Goal: Task Accomplishment & Management: Manage account settings

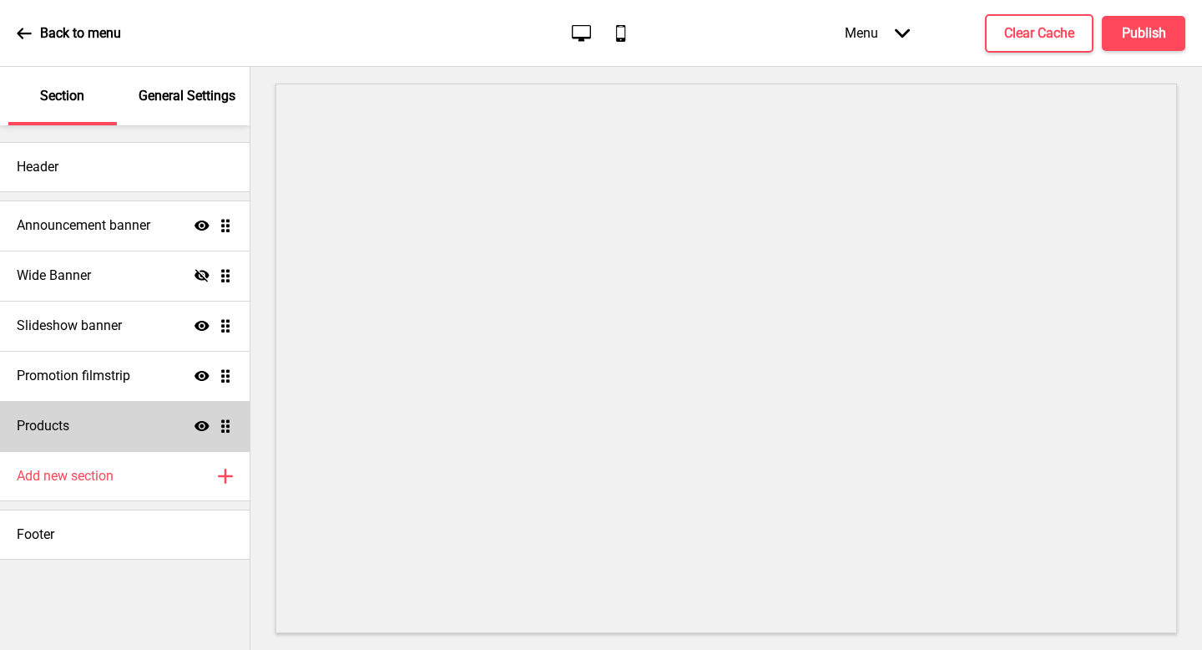
click at [78, 407] on div "Products Show Drag" at bounding box center [125, 426] width 250 height 50
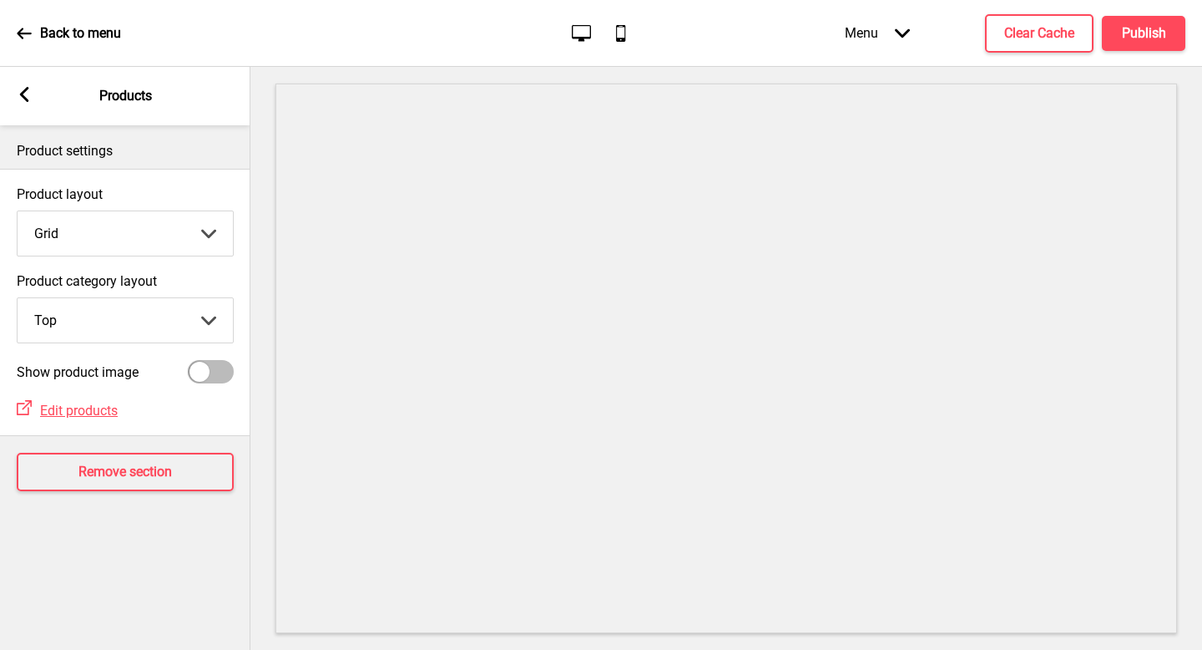
click at [205, 369] on div at bounding box center [200, 372] width 20 height 20
checkbox input "true"
select select "contain"
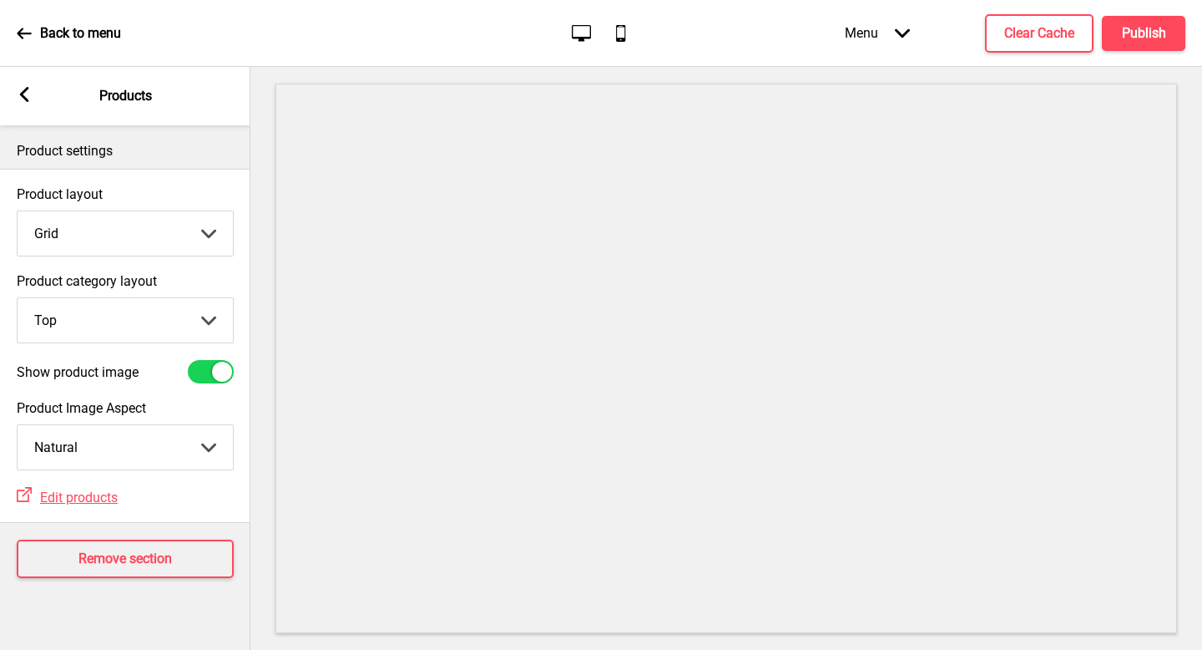
click at [158, 311] on select "Top Side" at bounding box center [125, 320] width 215 height 44
select select "side"
click at [18, 298] on select "Top Side" at bounding box center [125, 320] width 215 height 44
click at [1046, 23] on button "Clear Cache" at bounding box center [1039, 33] width 109 height 38
click at [1136, 32] on div "Menu Arrow down Product Page Store Information Checkout Thank you Terms & Condi…" at bounding box center [981, 32] width 407 height 49
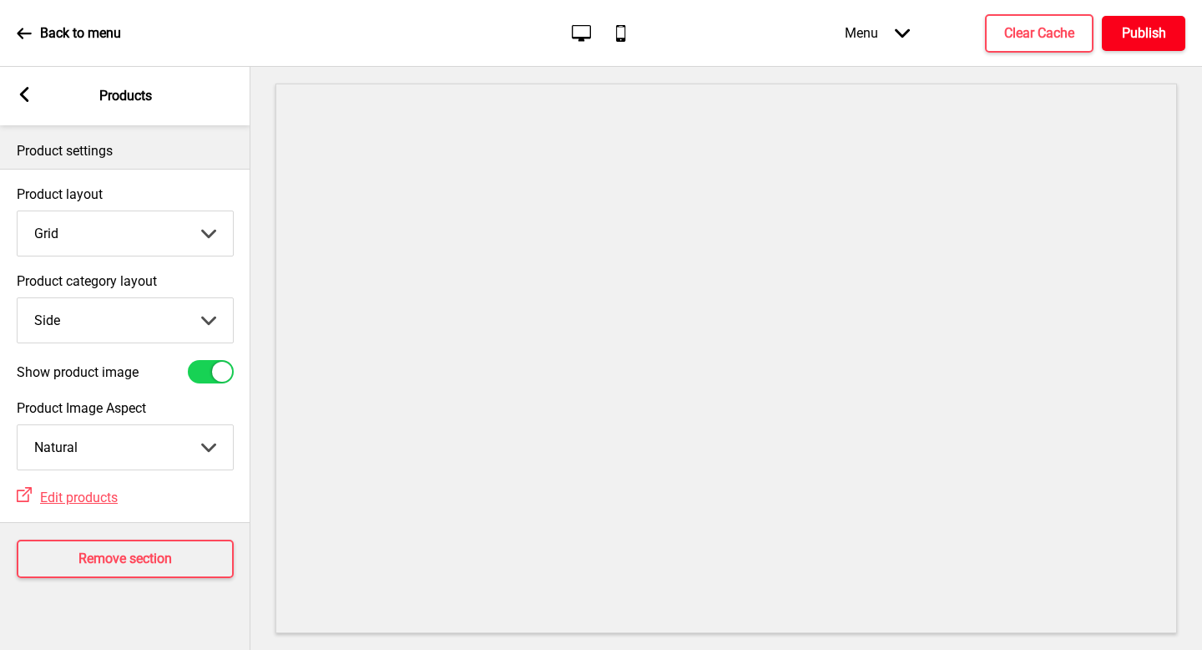
click at [1173, 18] on button "Publish" at bounding box center [1143, 33] width 83 height 35
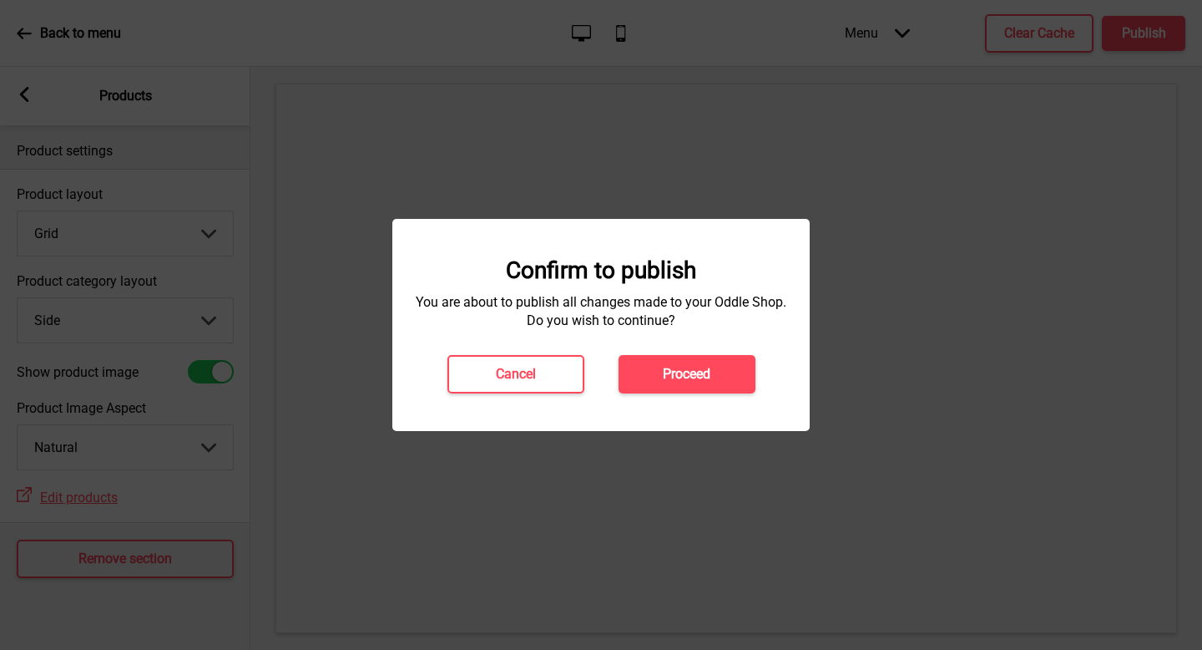
click at [675, 376] on h4 "Proceed" at bounding box center [687, 374] width 48 height 18
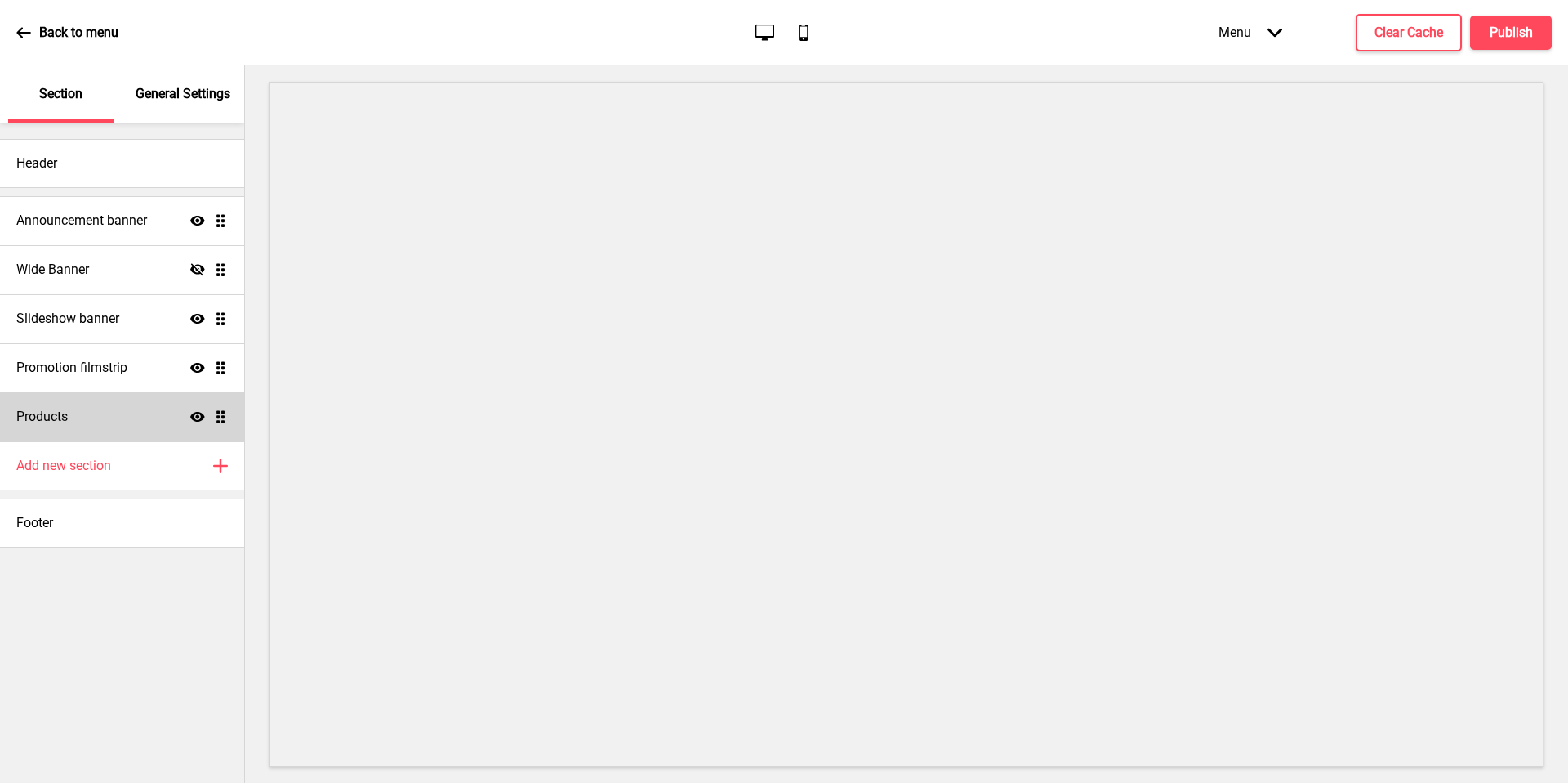
click at [116, 421] on div "Products Show Drag" at bounding box center [122, 417] width 245 height 49
select select "side"
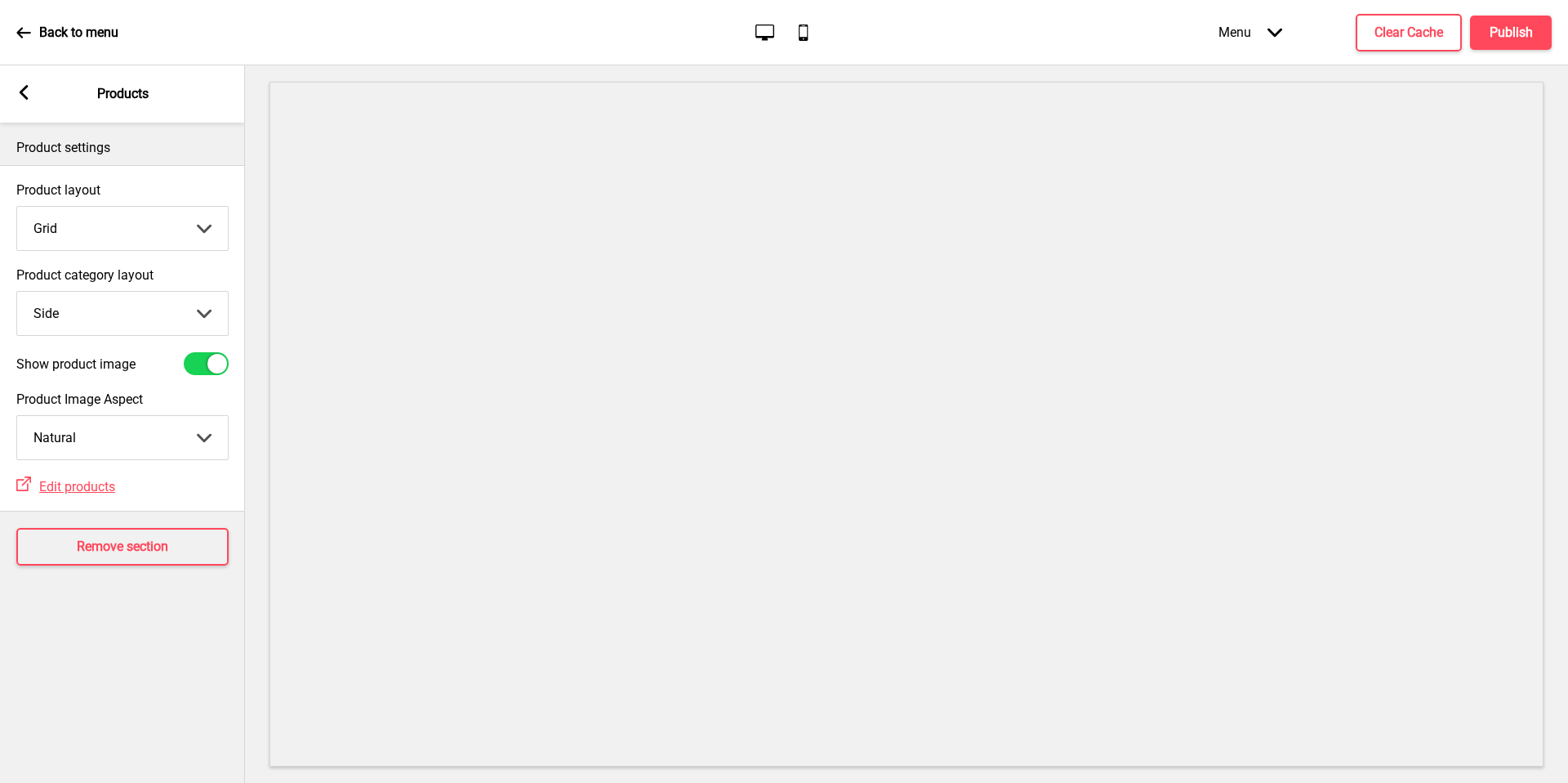
click at [116, 421] on select "Crop Natural" at bounding box center [122, 438] width 210 height 43
click at [18, 416] on select "Crop Natural" at bounding box center [122, 438] width 210 height 43
click at [173, 443] on select "Crop Natural" at bounding box center [122, 438] width 210 height 43
select select "contain"
click at [18, 416] on select "Crop Natural" at bounding box center [122, 438] width 210 height 43
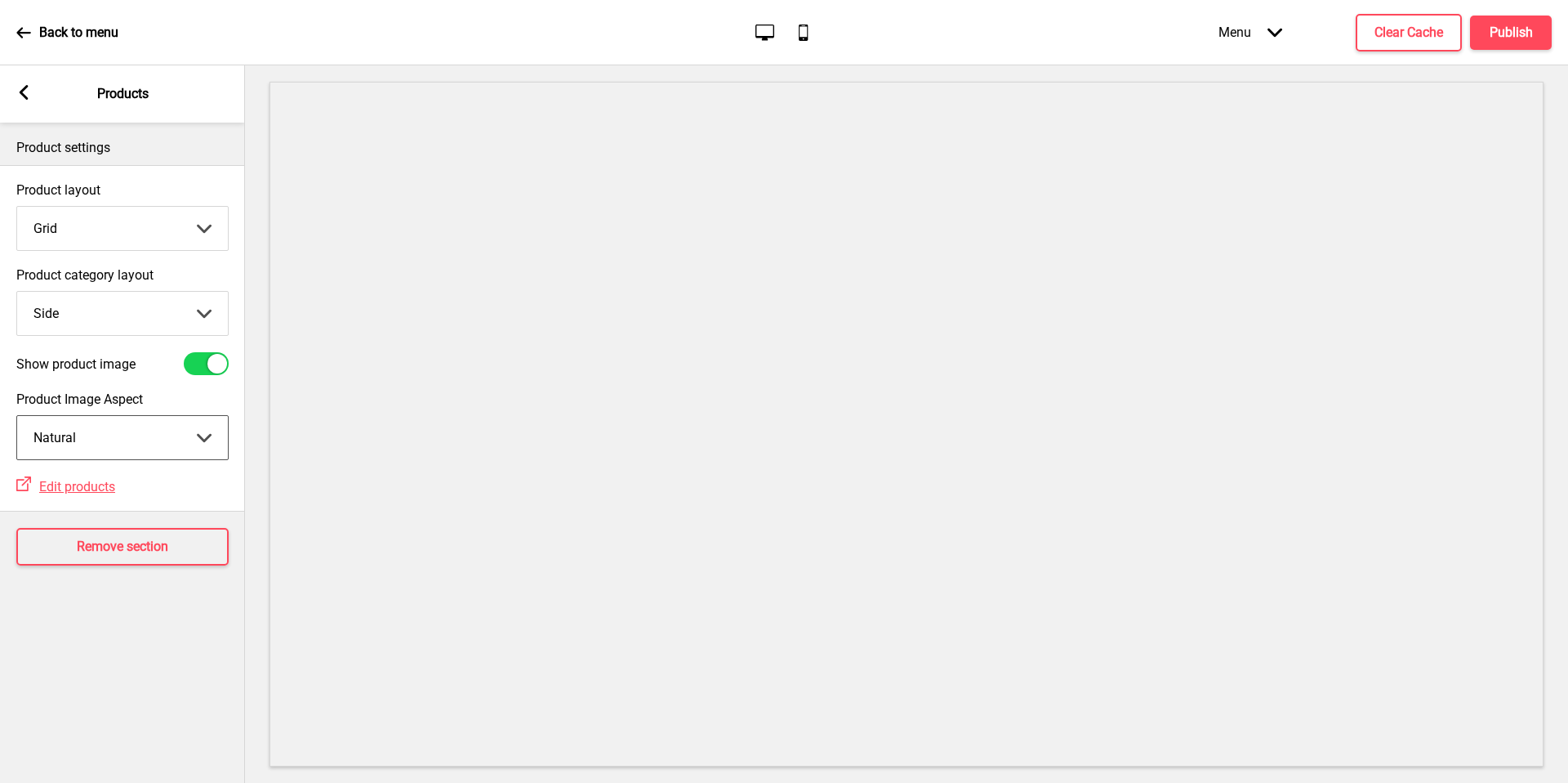
click at [190, 375] on div "Show product image" at bounding box center [122, 364] width 245 height 39
click at [195, 371] on div at bounding box center [206, 363] width 45 height 23
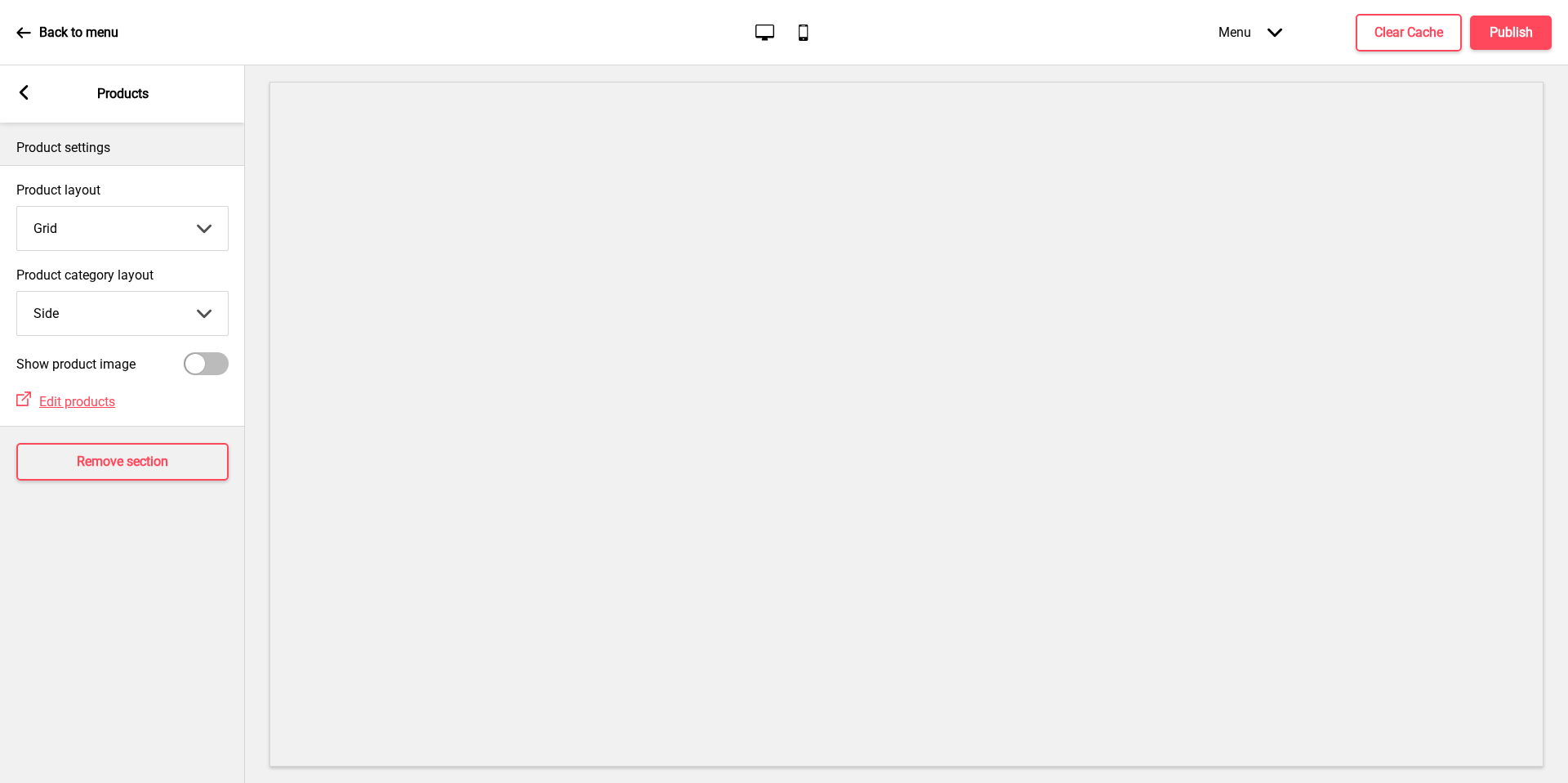
click at [224, 358] on div at bounding box center [206, 363] width 45 height 23
checkbox input "true"
select select "contain"
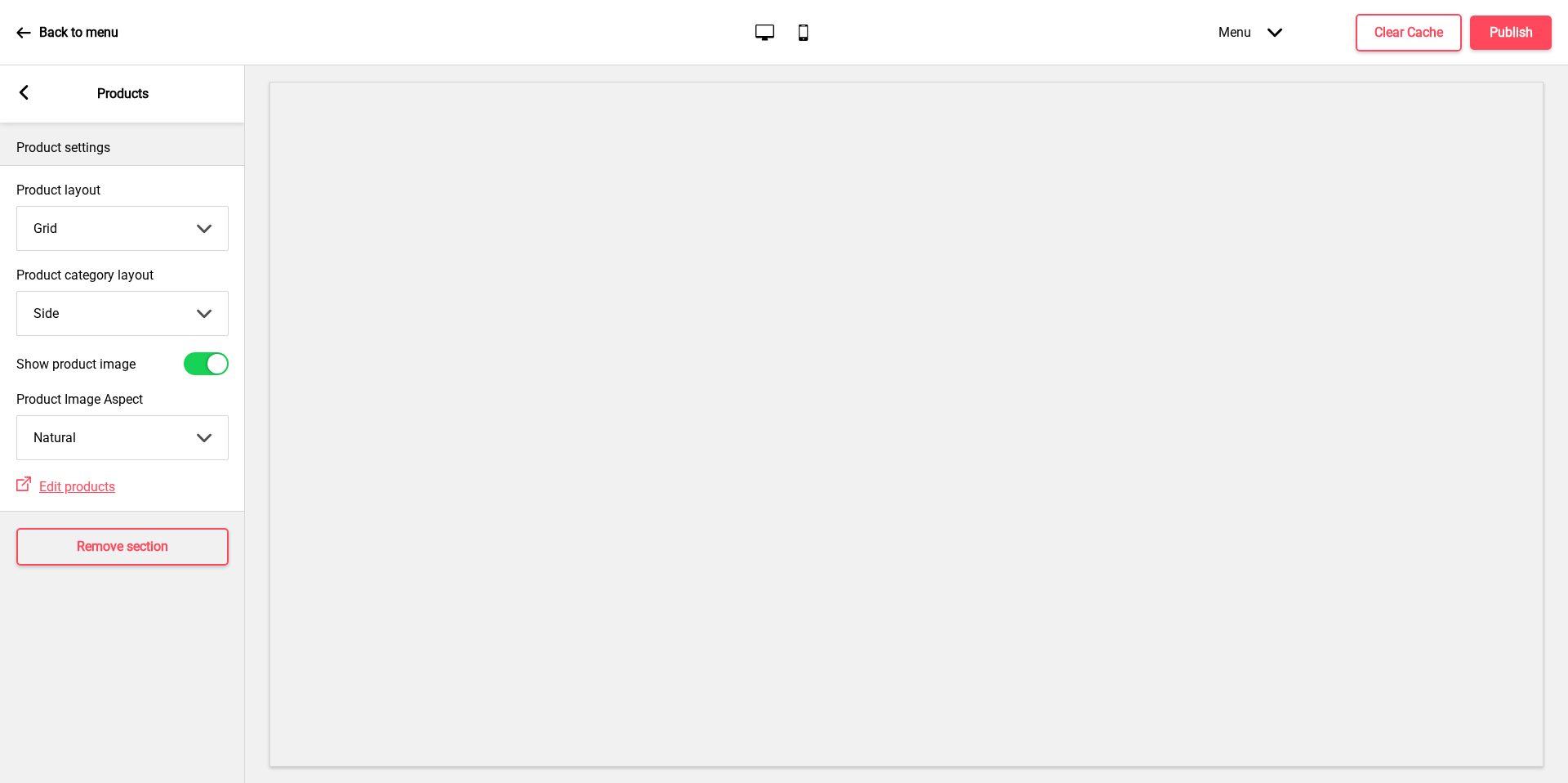
click at [151, 237] on select "Grid List" at bounding box center [122, 228] width 210 height 43
click at [18, 207] on select "Grid List" at bounding box center [122, 228] width 210 height 43
click at [160, 226] on select "Grid List" at bounding box center [122, 228] width 210 height 43
select select "list"
click at [18, 207] on select "Grid List" at bounding box center [122, 228] width 210 height 43
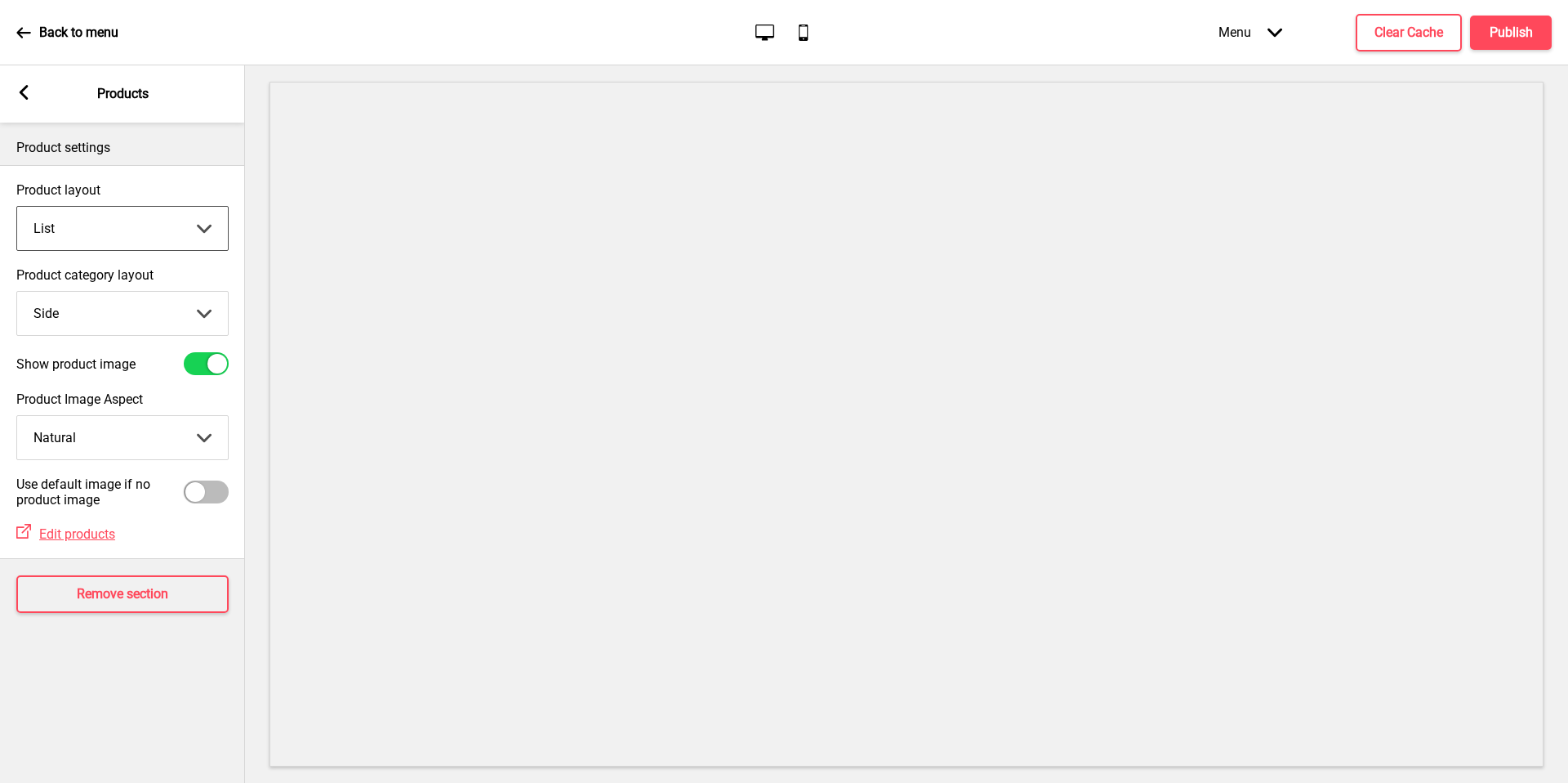
click at [26, 99] on g at bounding box center [23, 92] width 15 height 15
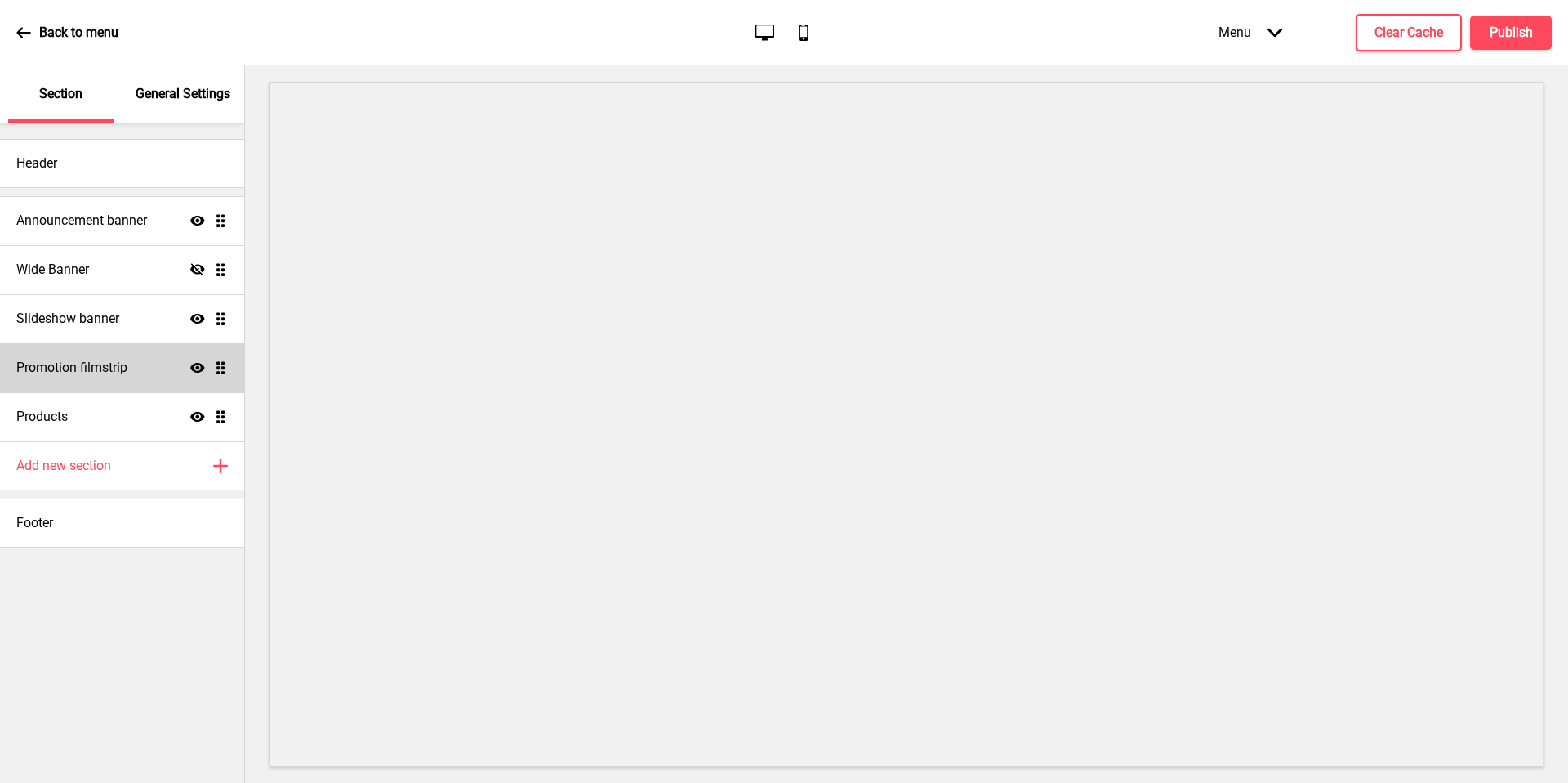
click at [201, 364] on icon at bounding box center [198, 368] width 15 height 10
click at [1413, 43] on button "Clear Cache" at bounding box center [1409, 32] width 107 height 37
click at [1530, 57] on div "Back to menu Desktop Mobile Menu Arrow down Product Page Store Information Chec…" at bounding box center [784, 32] width 1568 height 66
click at [1512, 19] on div "Menu Arrow down Product Page Store Information Checkout Thank you Terms & Condi…" at bounding box center [1352, 31] width 398 height 48
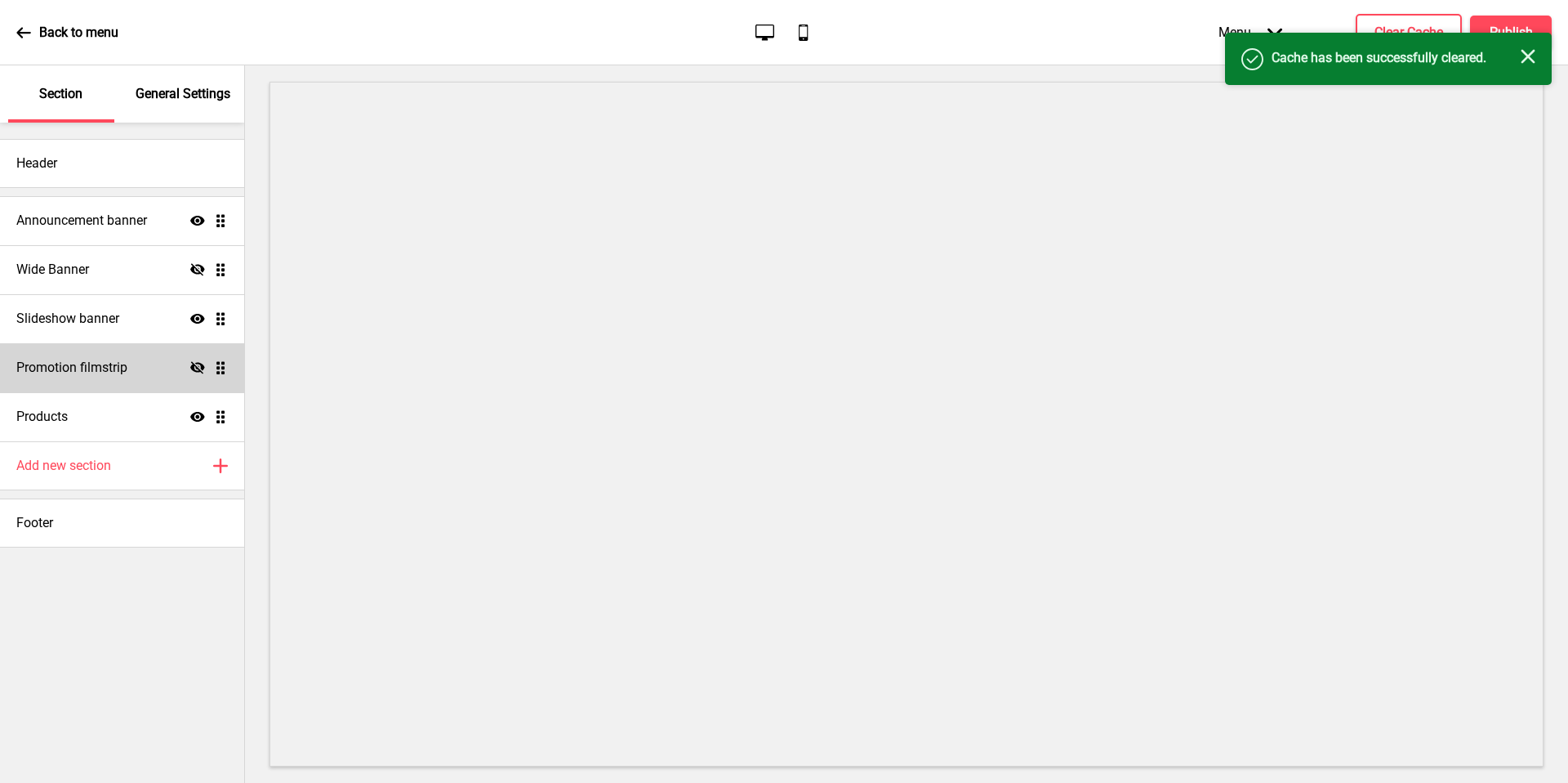
click at [1487, 66] on h4 "Cache has been successfully cleared." at bounding box center [1396, 58] width 249 height 18
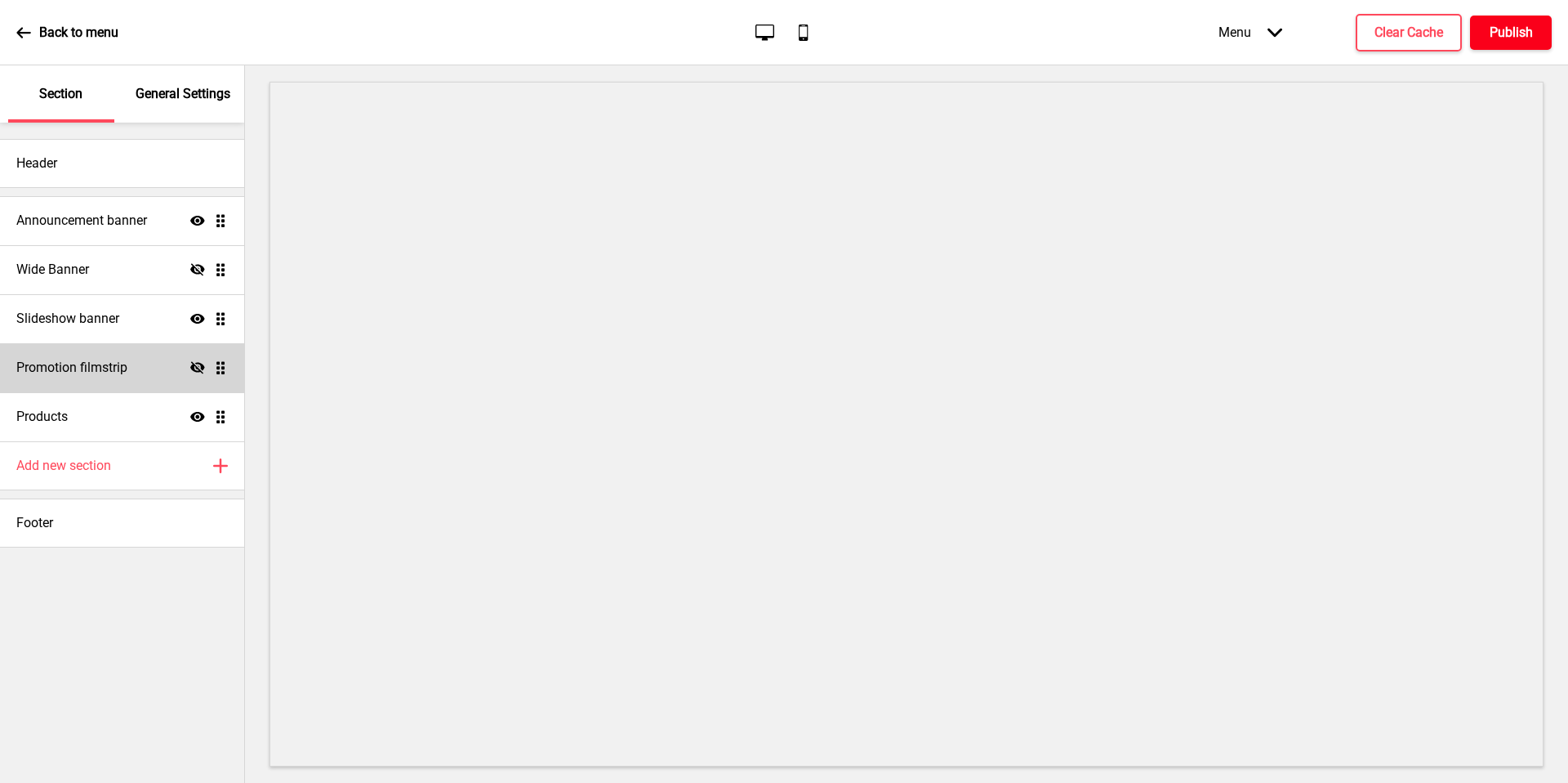
click at [1503, 33] on h4 "Publish" at bounding box center [1511, 32] width 43 height 18
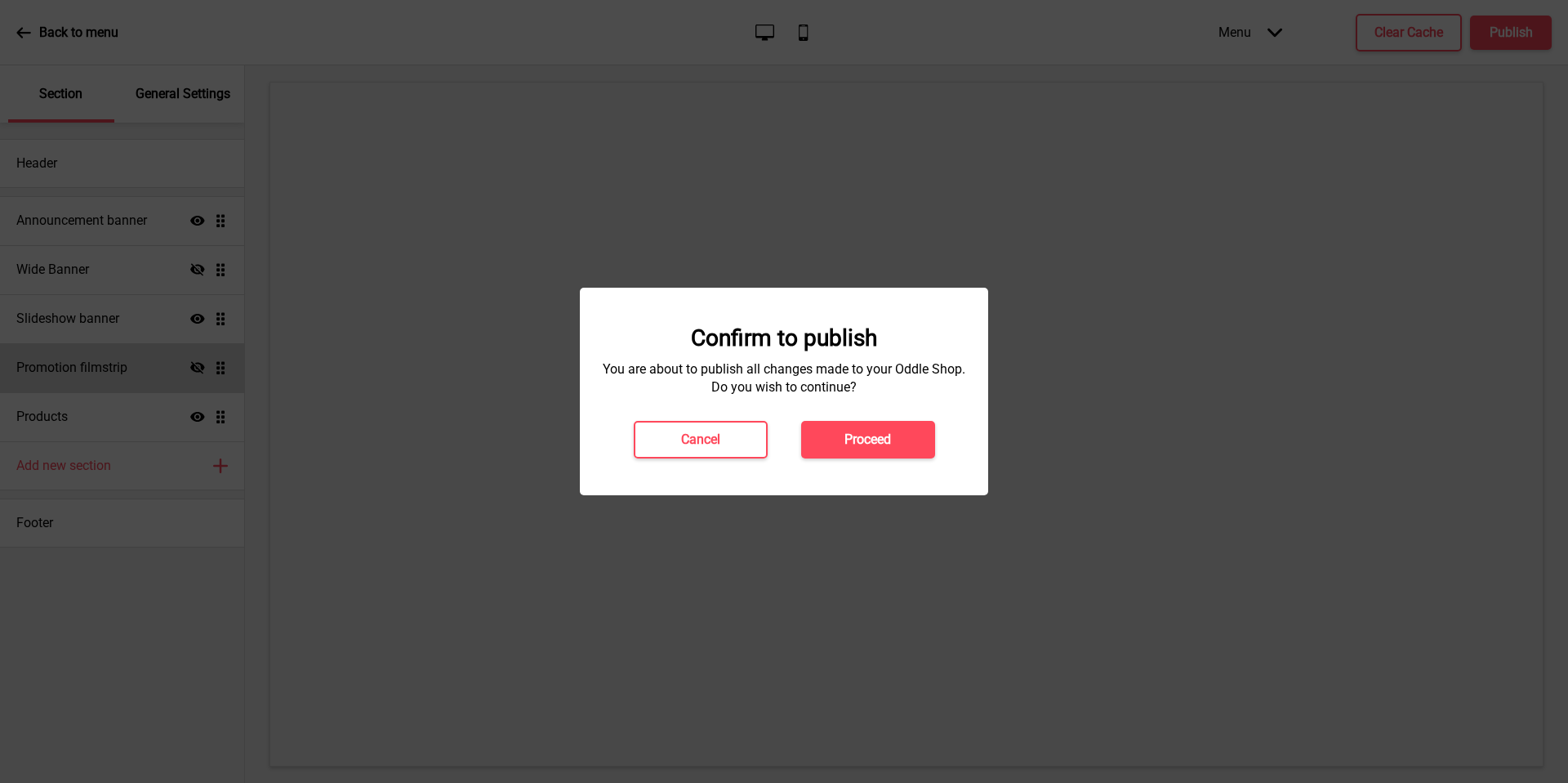
click at [896, 428] on button "Proceed" at bounding box center [868, 439] width 134 height 37
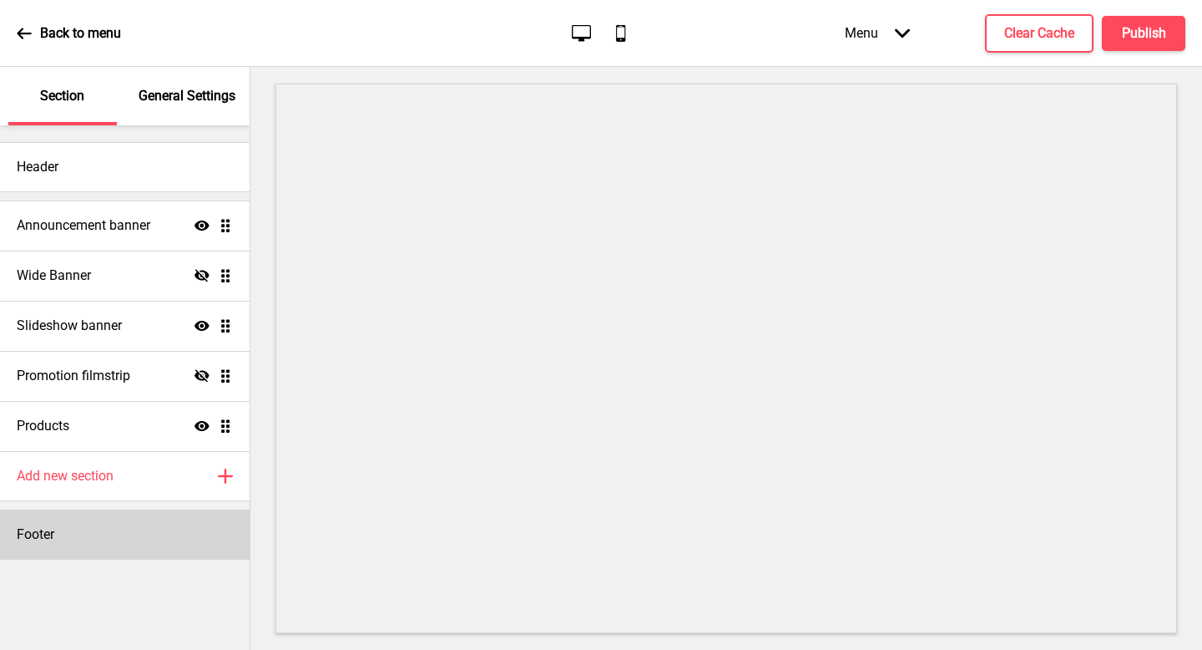
click at [129, 540] on div "Footer" at bounding box center [125, 534] width 250 height 50
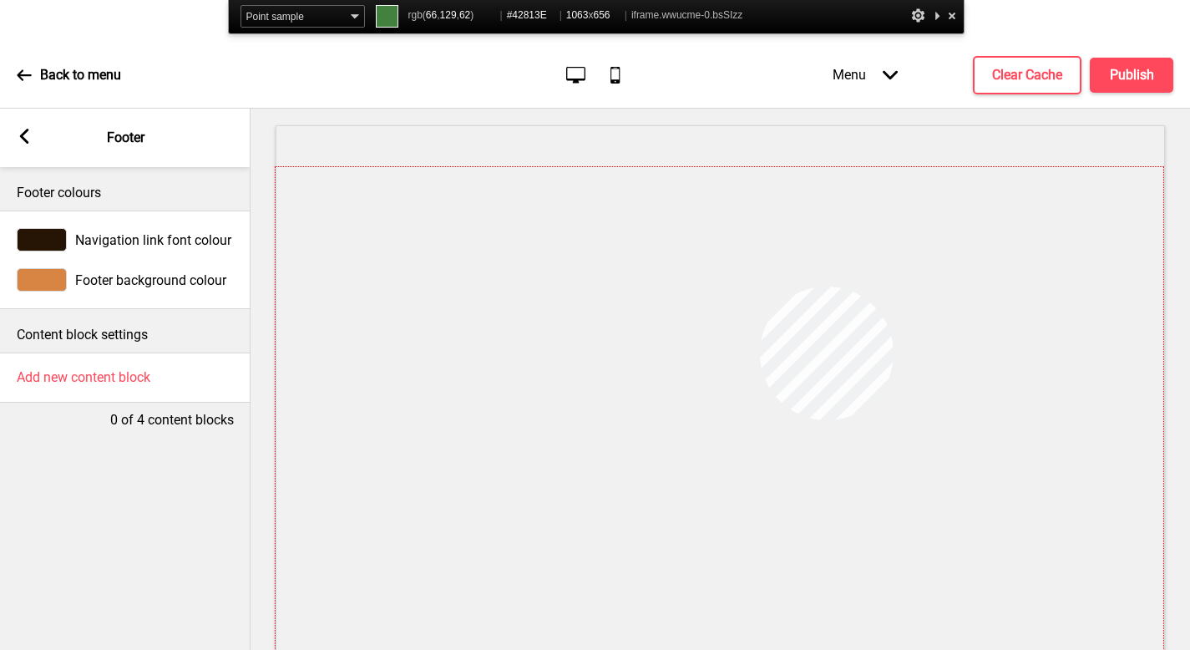
click at [760, 286] on div at bounding box center [720, 441] width 888 height 548
click at [143, 272] on span "Footer background colour" at bounding box center [150, 280] width 151 height 16
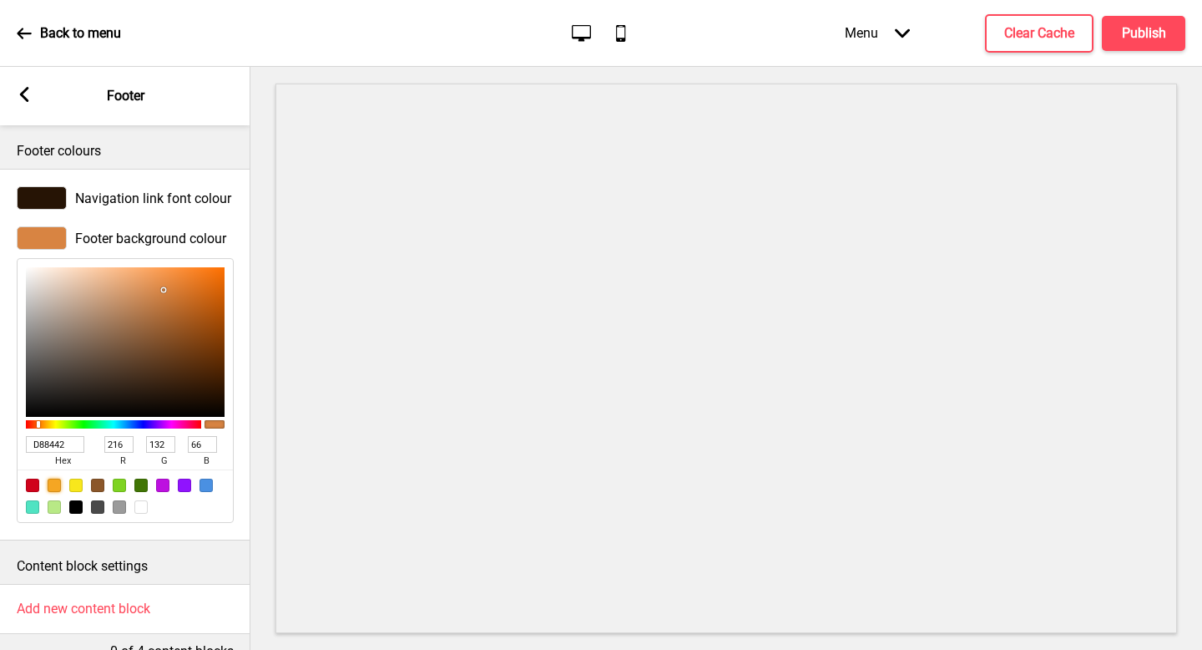
click at [56, 489] on div at bounding box center [54, 484] width 13 height 13
type input "F5A623"
type input "245"
type input "166"
type input "35"
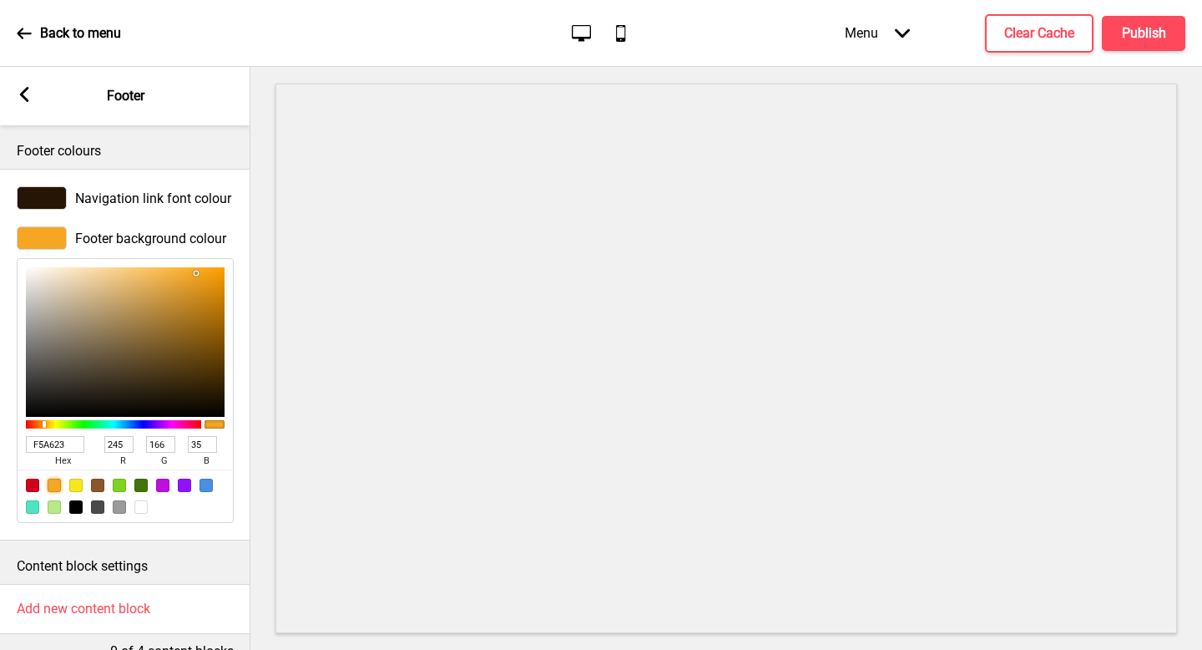
click at [52, 448] on input "F5A623" at bounding box center [55, 444] width 58 height 17
paste input "#42813E"
type input "#42813E"
type input "66"
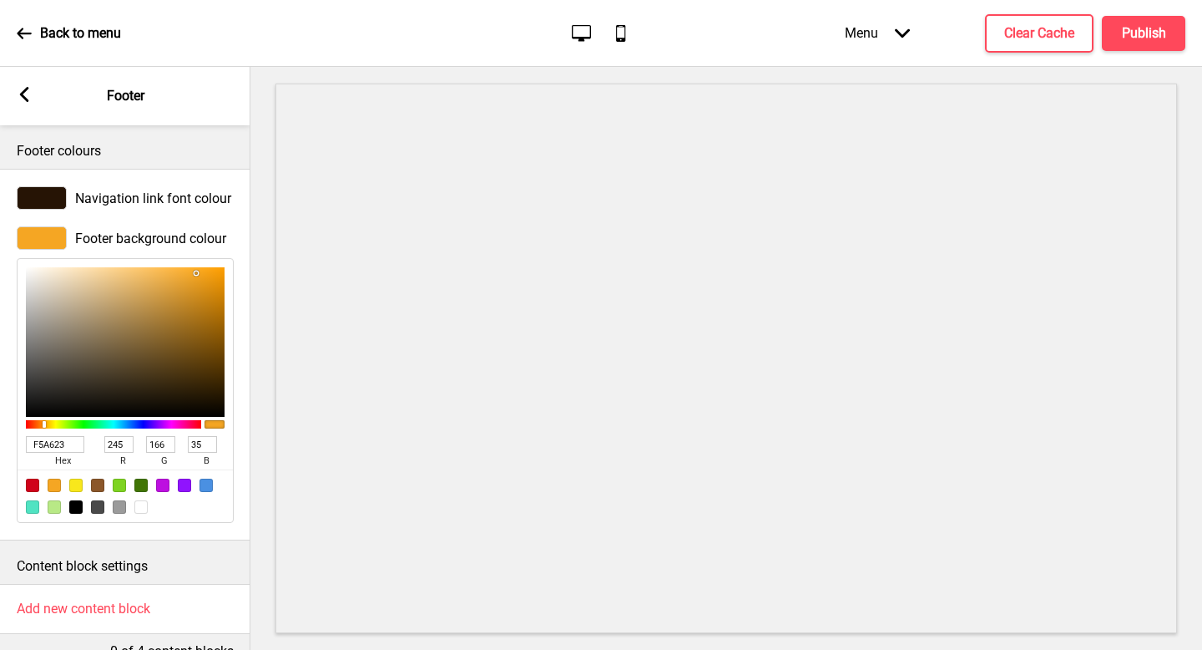
type input "129"
type input "62"
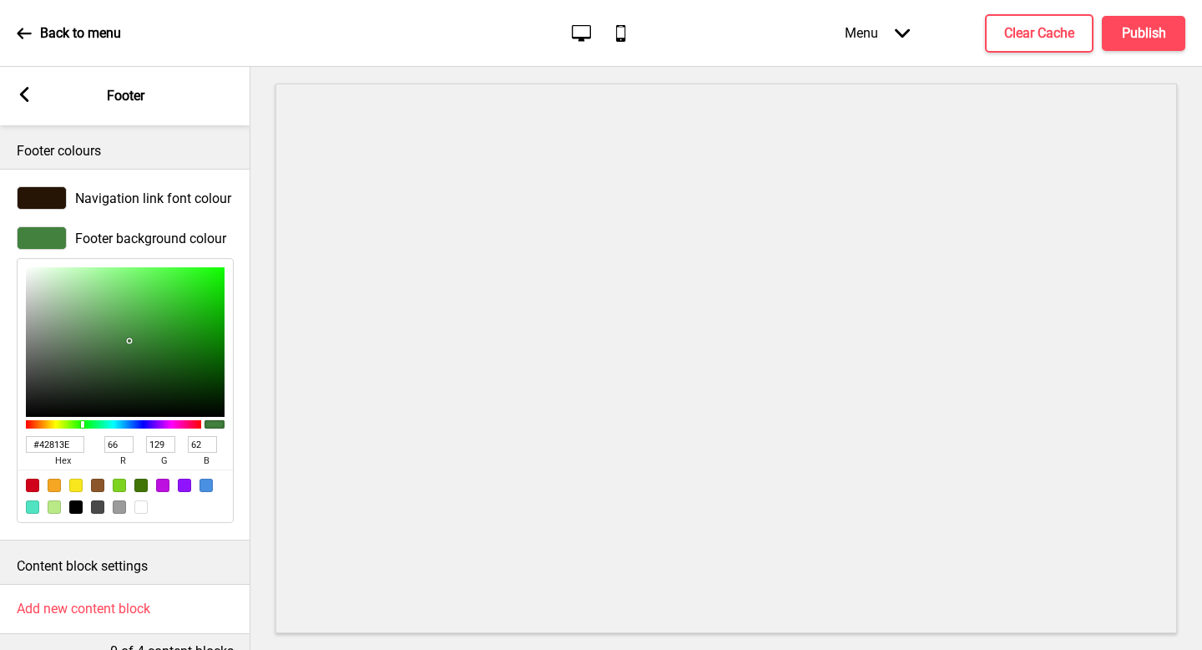
type input "42813E"
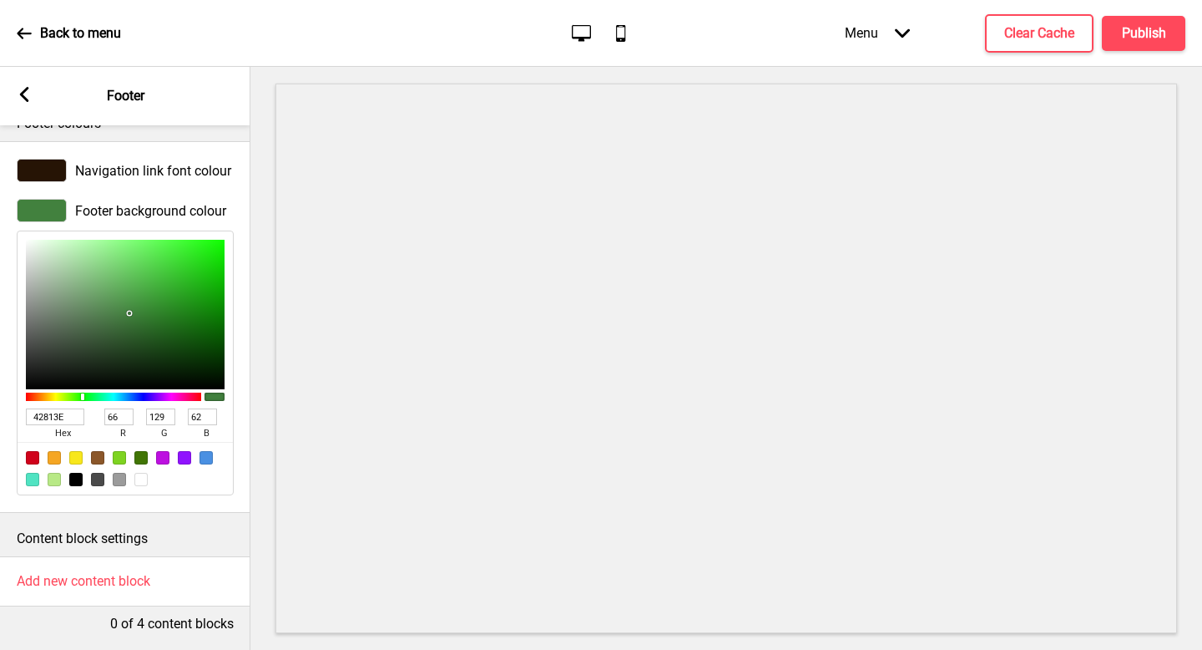
scroll to position [39, 0]
click at [26, 159] on div at bounding box center [42, 170] width 50 height 23
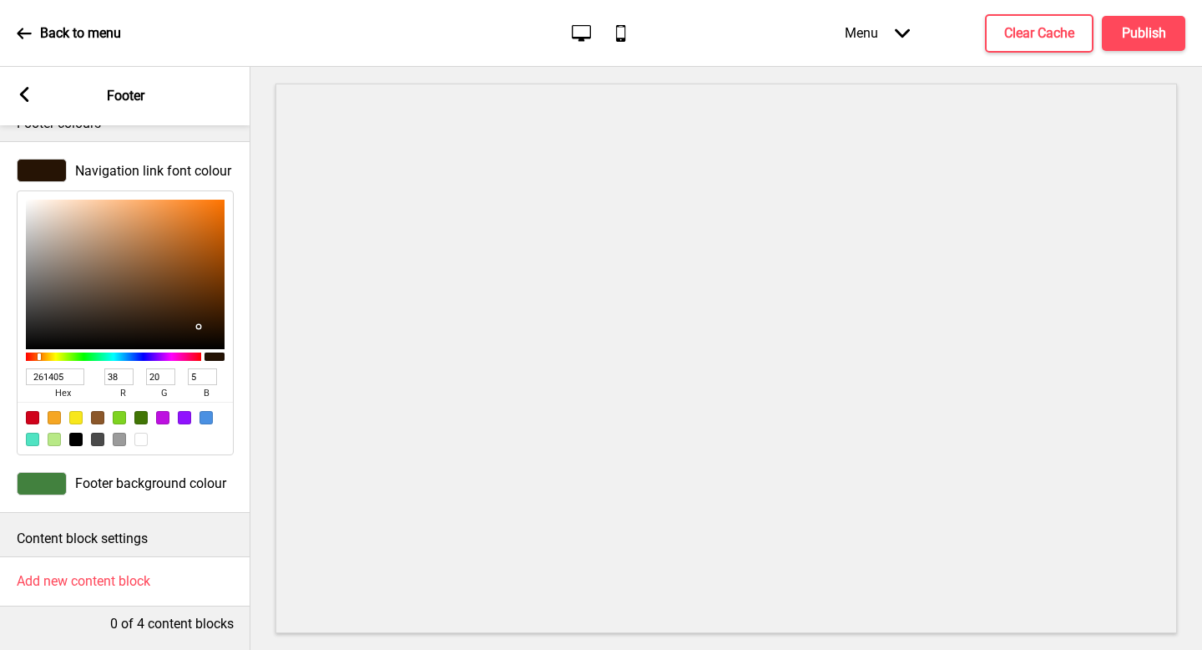
type input "B09884"
type input "176"
type input "152"
type input "132"
type input "E2CFC0"
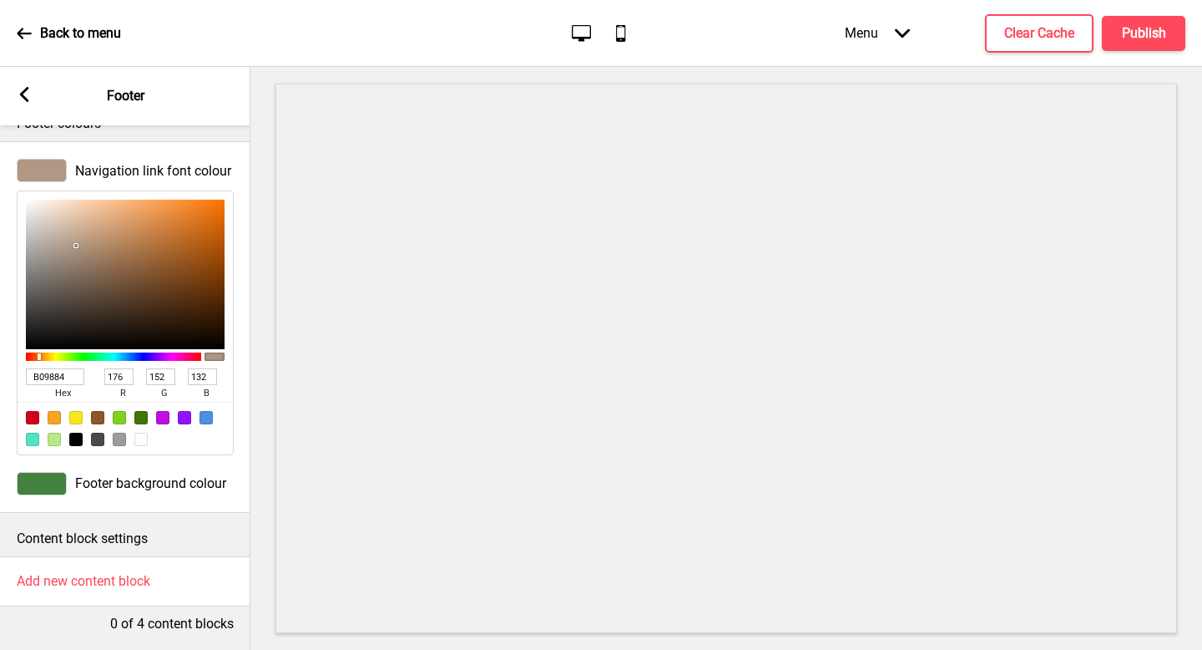
type input "226"
type input "207"
type input "192"
type input "FFFFFF"
type input "255"
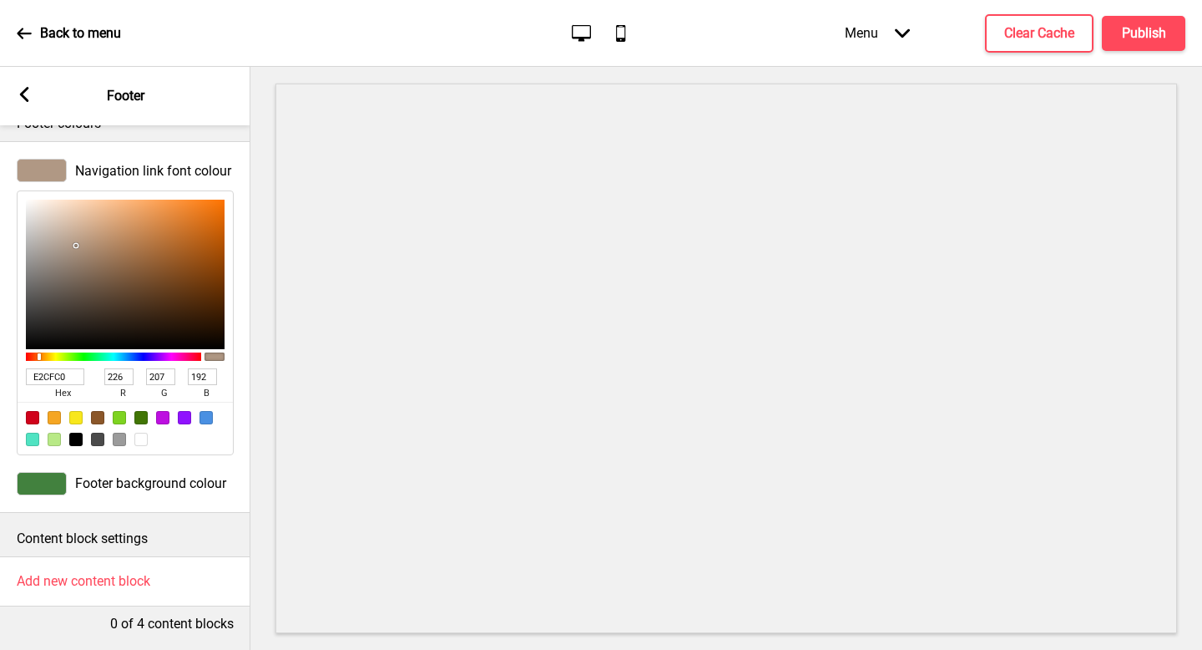
type input "255"
drag, startPoint x: 64, startPoint y: 219, endPoint x: 0, endPoint y: 116, distance: 121.2
click at [0, 116] on div "Arrow left Footer Footer colours Navigation link font colour FFFFFF hex 255 r 2…" at bounding box center [125, 358] width 250 height 583
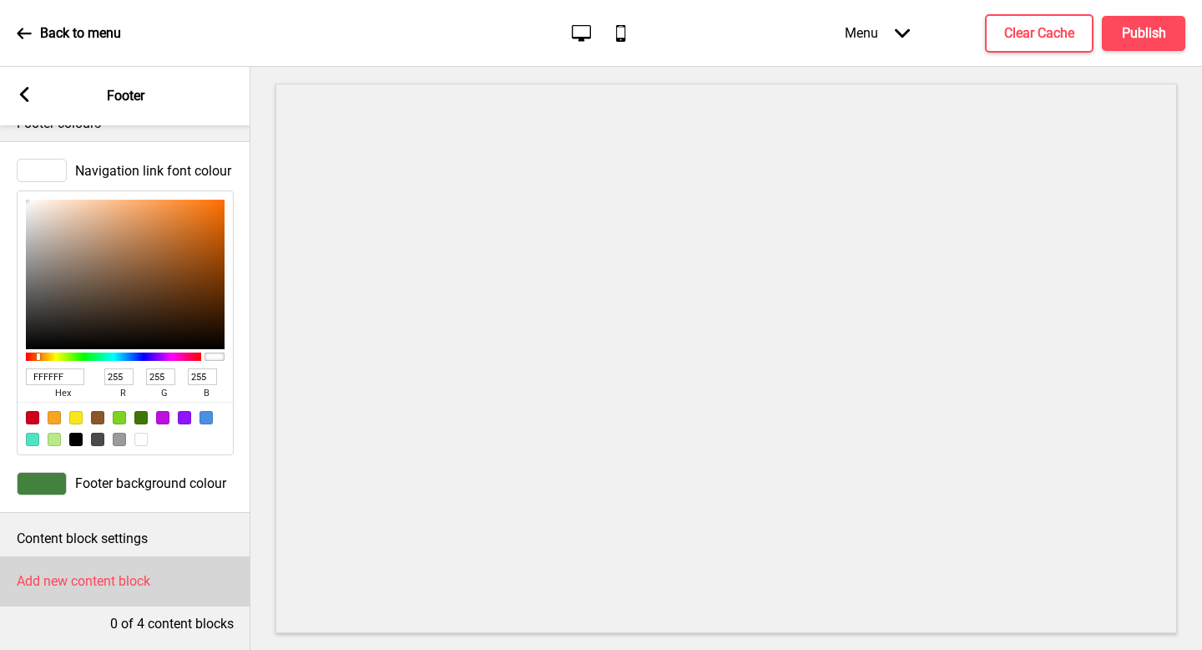
click at [123, 572] on h4 "Add new content block" at bounding box center [84, 581] width 134 height 18
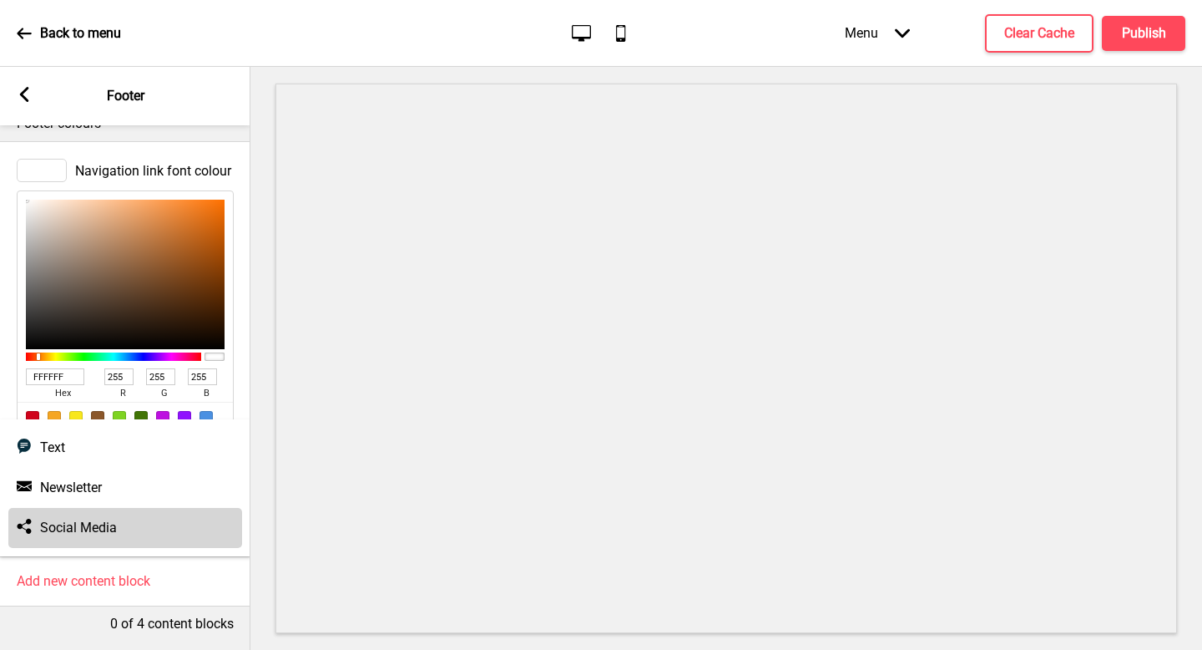
click at [150, 510] on div "Social media Social Media" at bounding box center [125, 528] width 234 height 40
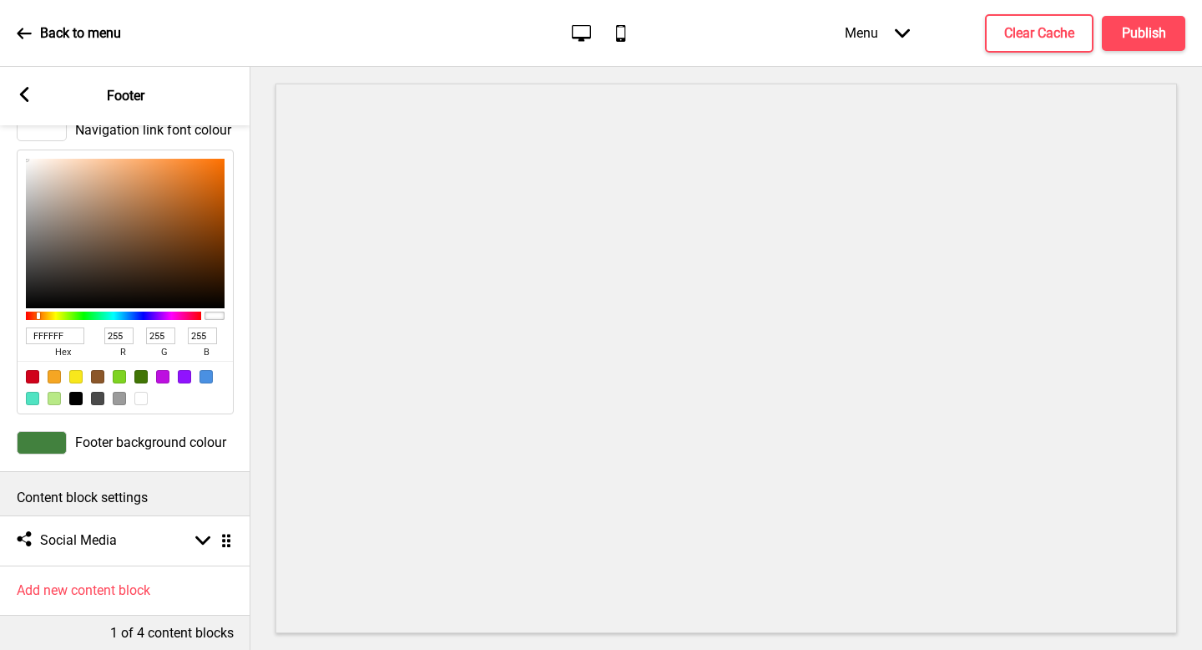
scroll to position [89, 0]
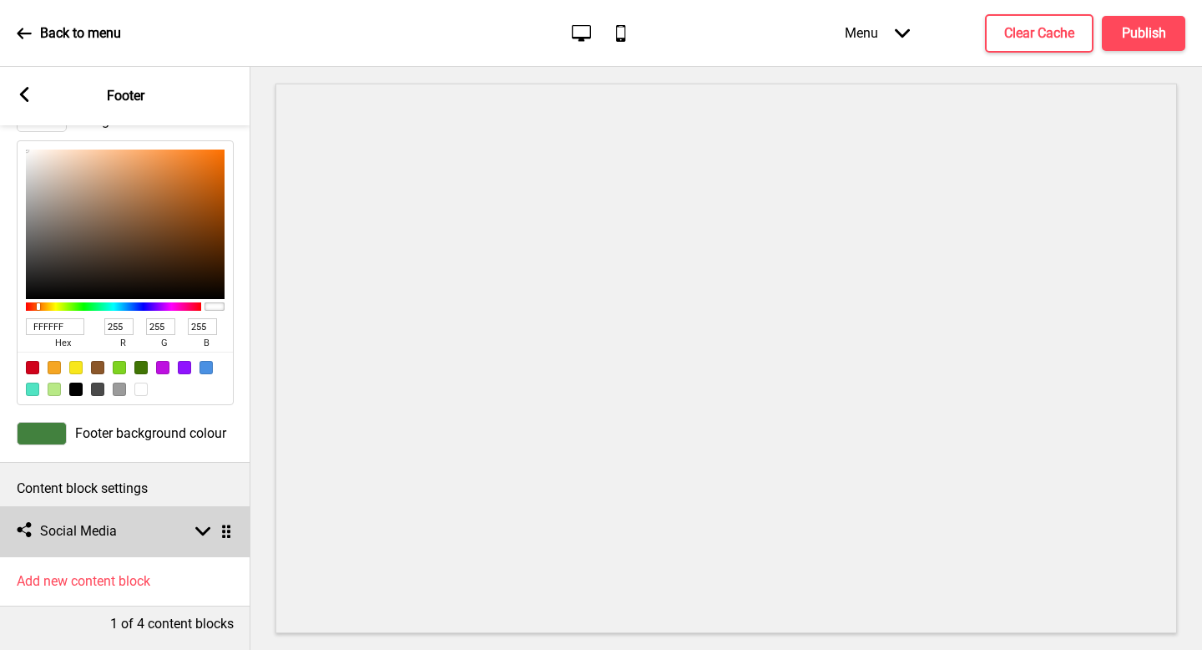
click at [175, 527] on div "Social media Social Media Arrow down Drag" at bounding box center [125, 531] width 250 height 50
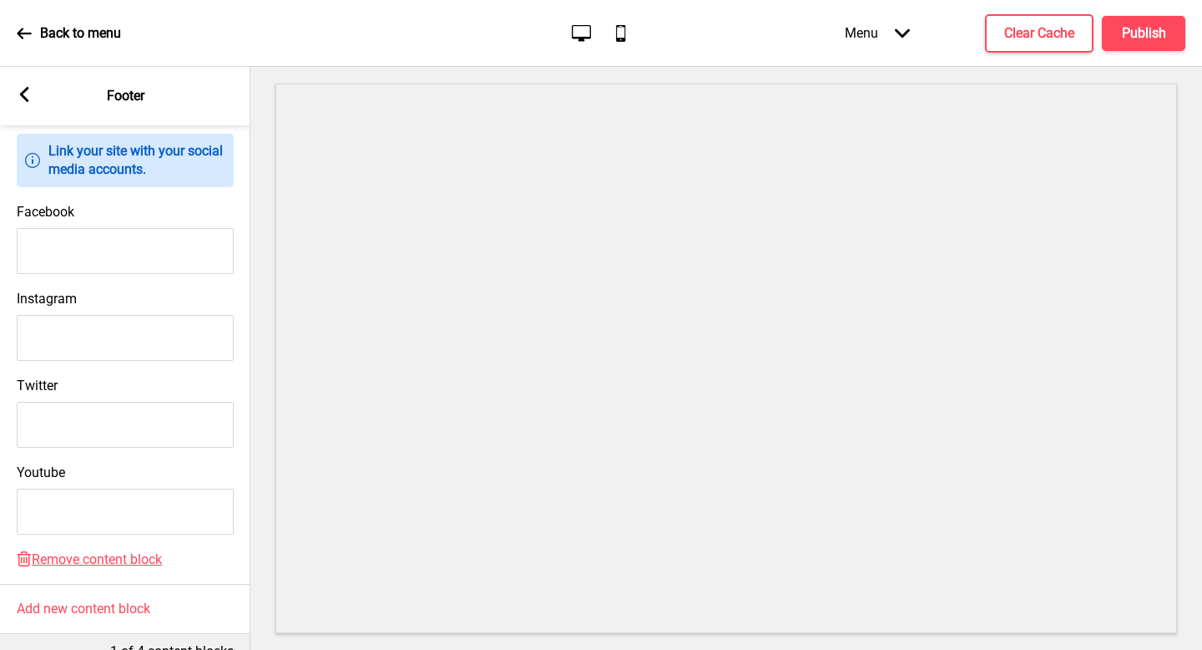
scroll to position [645, 0]
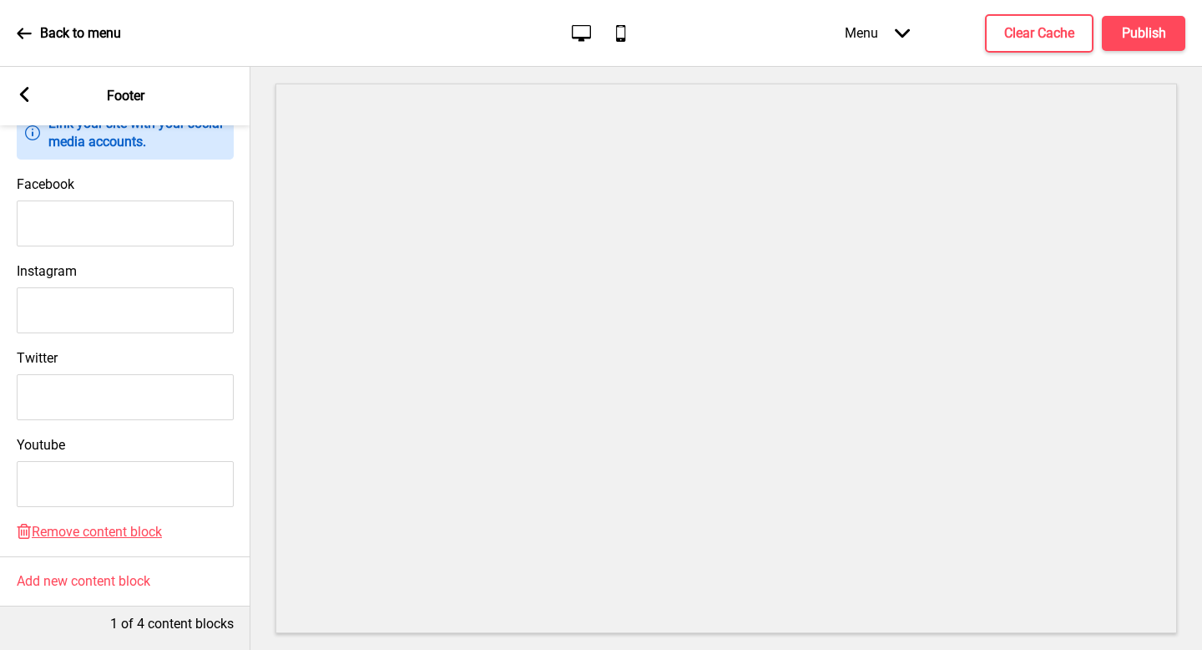
click at [110, 527] on div "Delete Remove content block" at bounding box center [125, 540] width 250 height 33
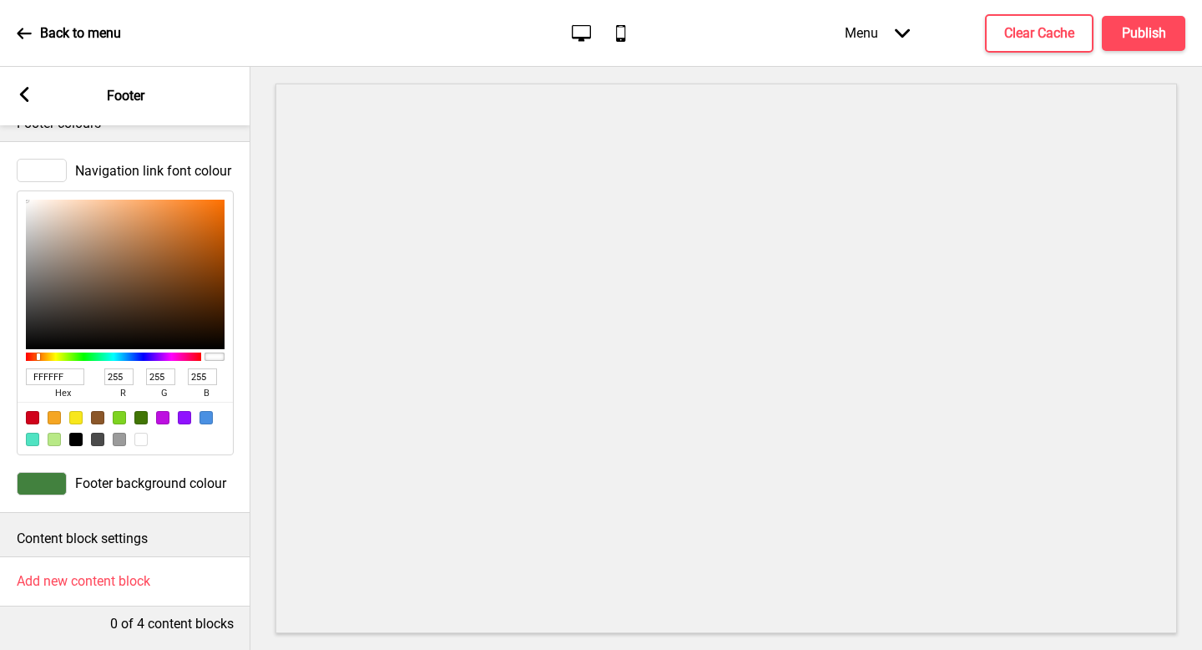
scroll to position [0, 0]
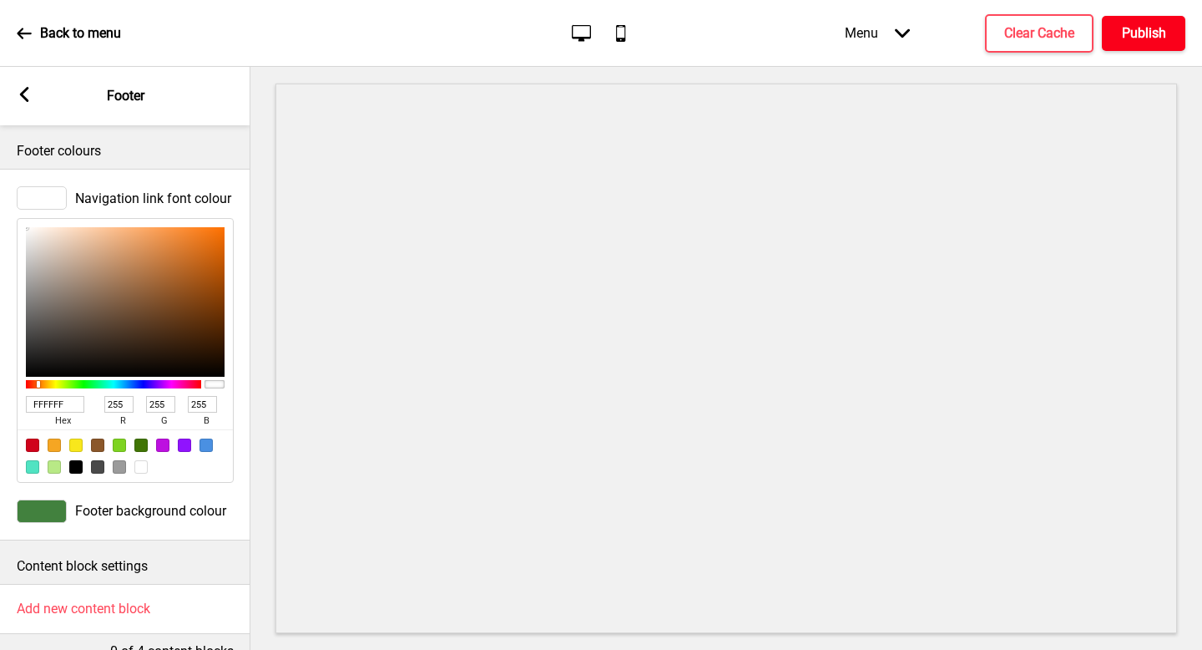
click at [1151, 42] on h4 "Publish" at bounding box center [1144, 33] width 44 height 18
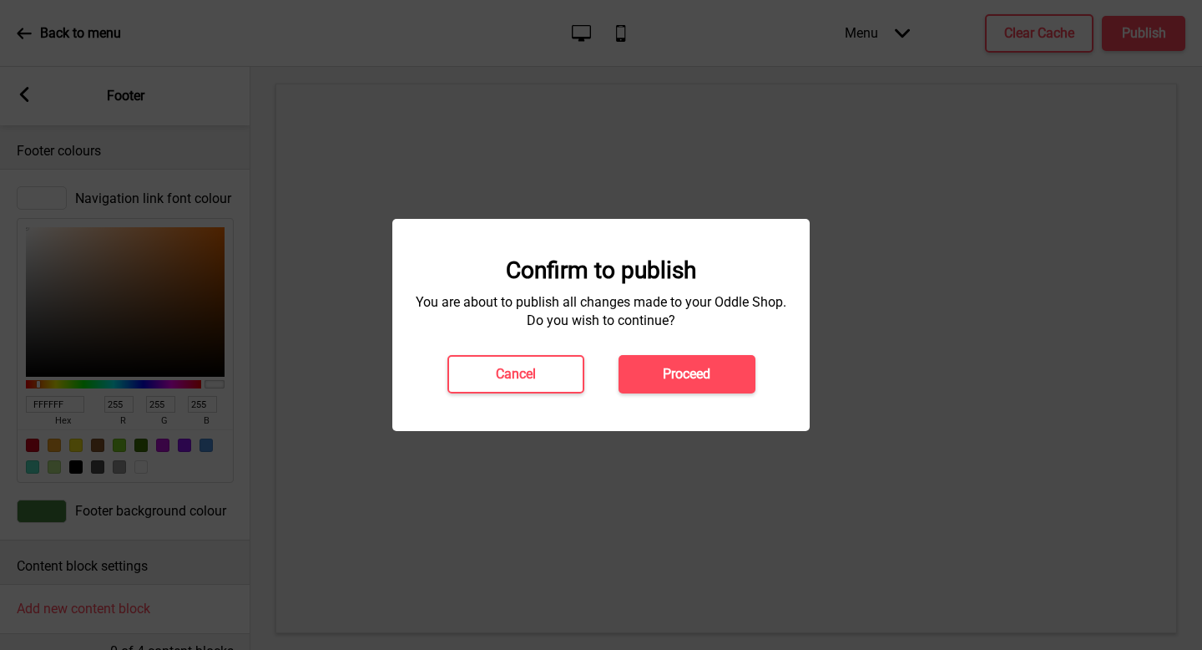
drag, startPoint x: 719, startPoint y: 387, endPoint x: 700, endPoint y: 391, distance: 19.7
click at [719, 387] on button "Proceed" at bounding box center [687, 374] width 137 height 38
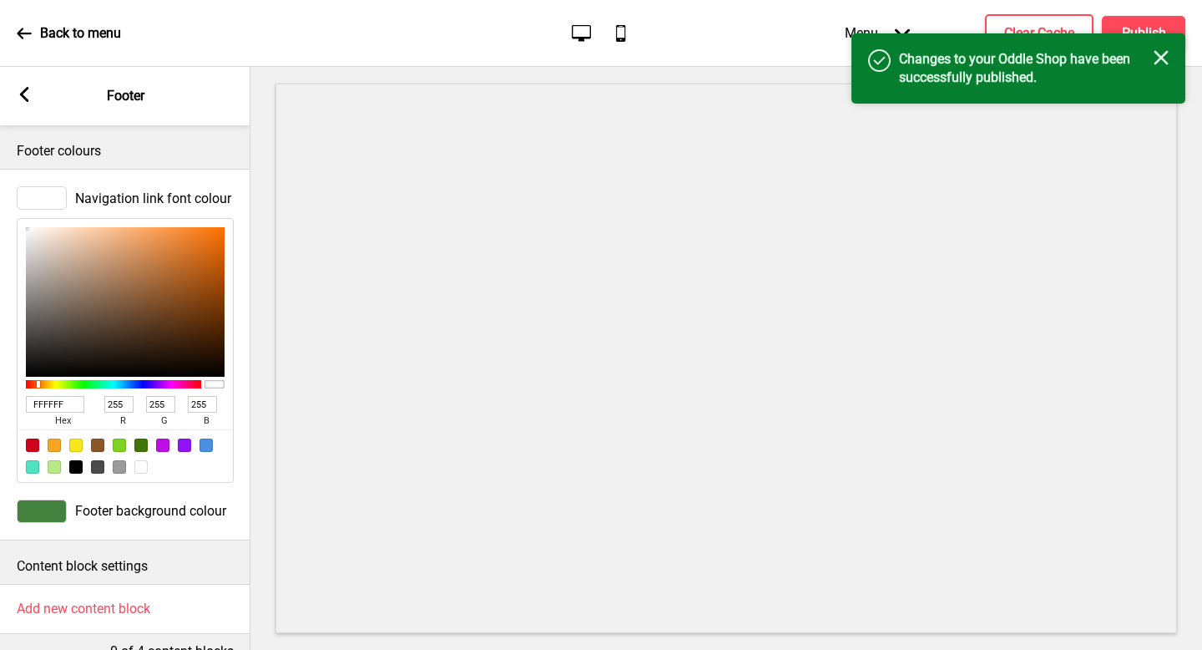
click at [1169, 65] on div "Success Changes to your Oddle Shop have been successfully published. Close" at bounding box center [1019, 68] width 334 height 70
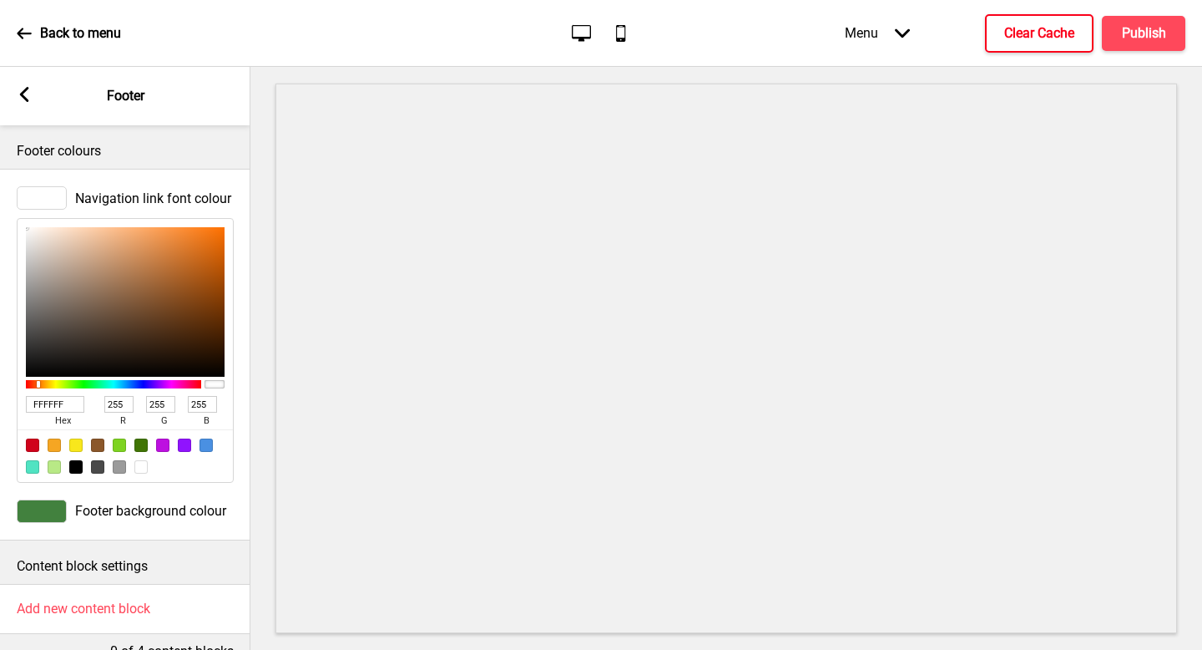
click at [1068, 31] on h4 "Clear Cache" at bounding box center [1039, 33] width 70 height 18
